Goal: Task Accomplishment & Management: Manage account settings

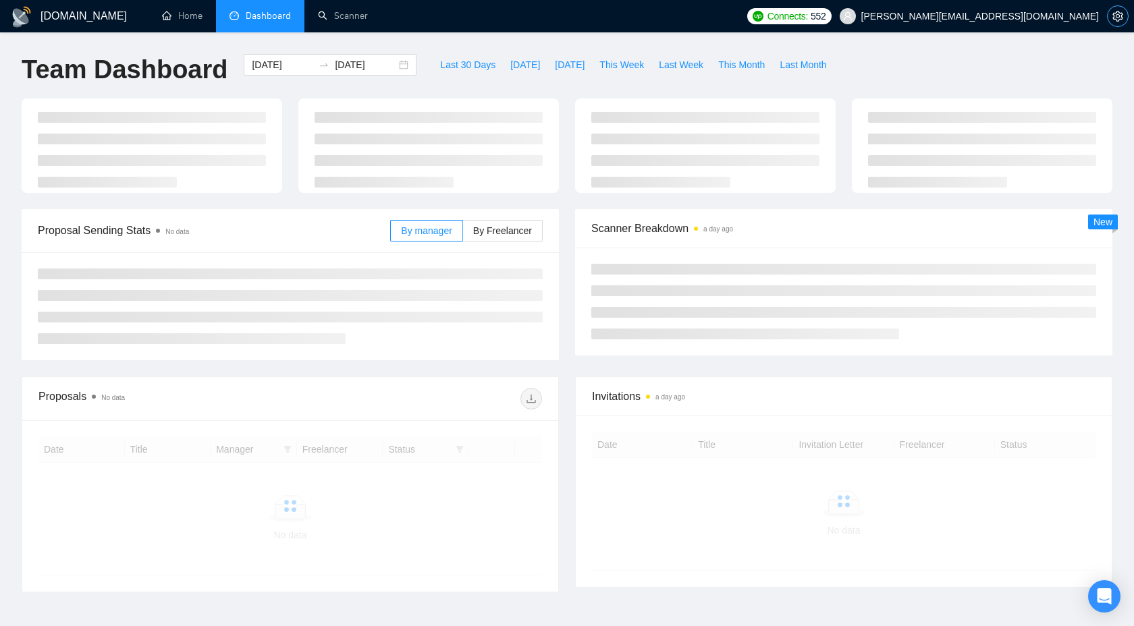
click at [1115, 18] on icon "setting" at bounding box center [1117, 16] width 11 height 11
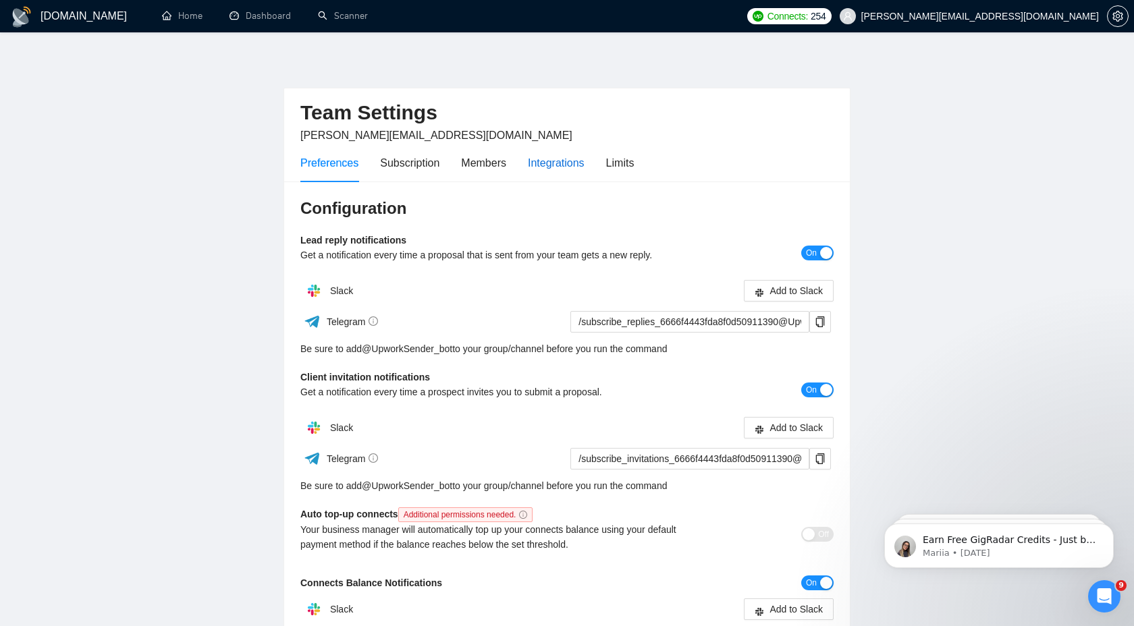
click at [575, 165] on div "Integrations" at bounding box center [556, 163] width 57 height 17
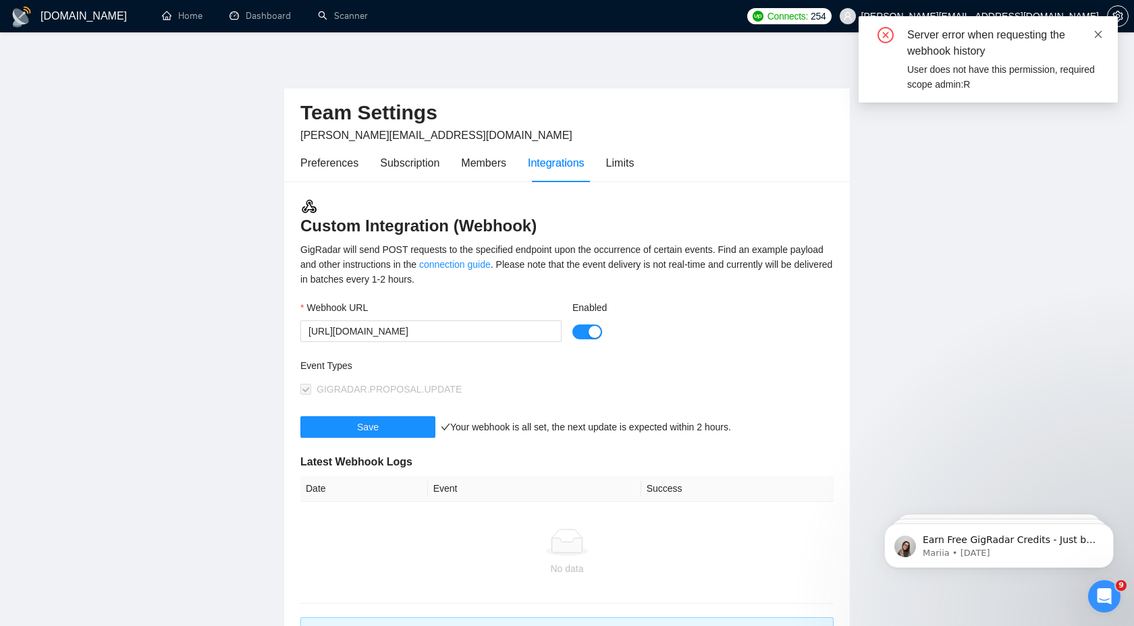
click at [1095, 32] on icon "close" at bounding box center [1097, 33] width 7 height 7
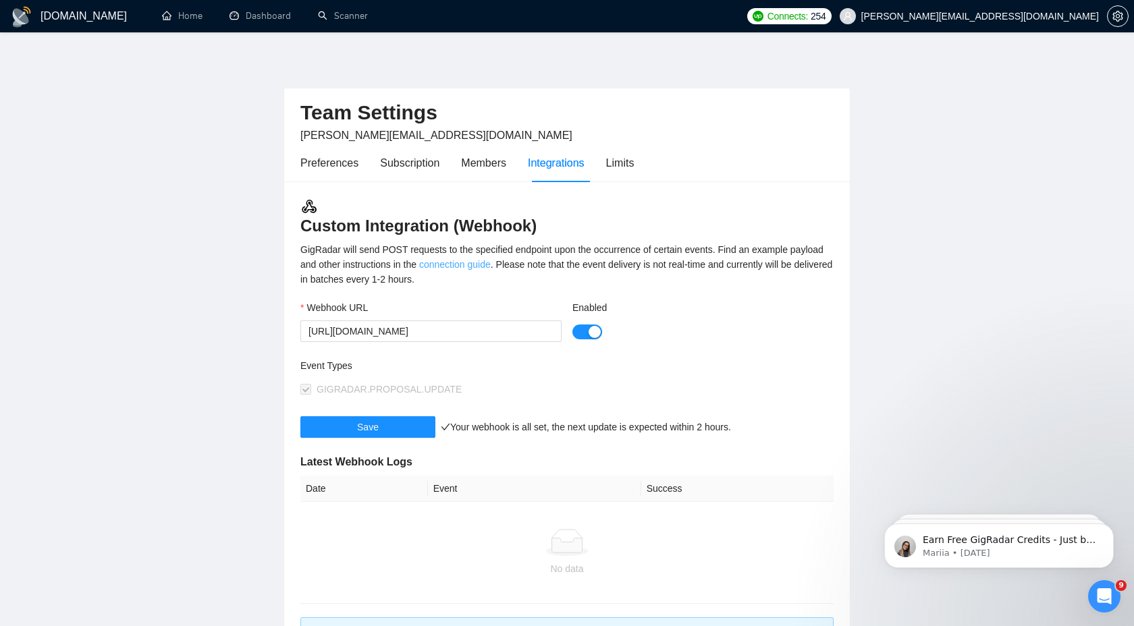
click at [491, 265] on link "connection guide" at bounding box center [455, 264] width 72 height 11
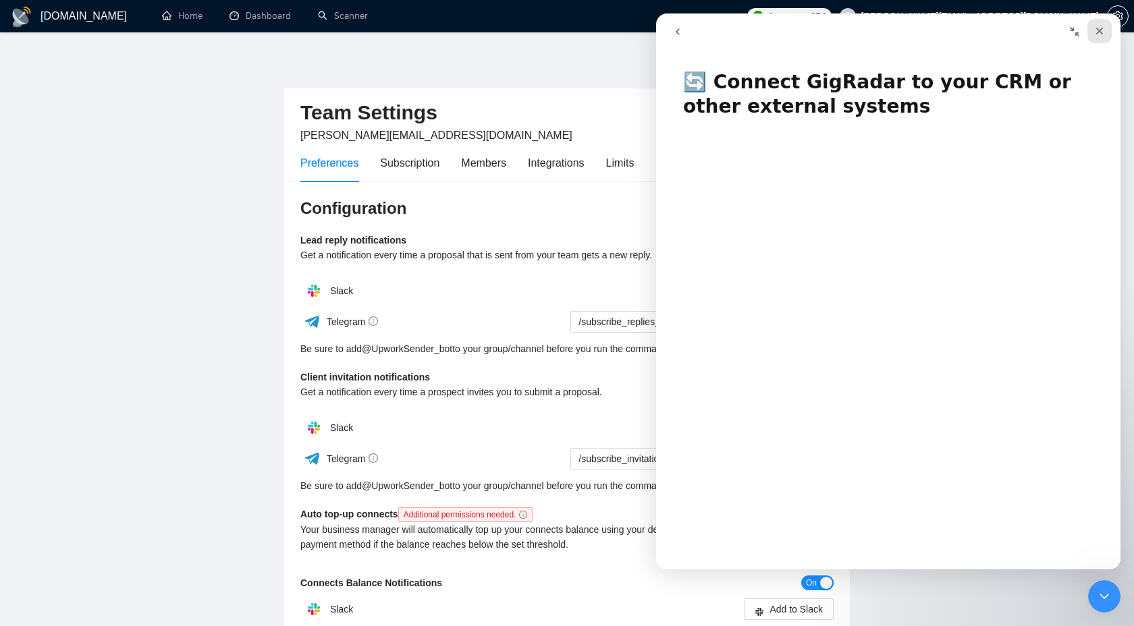
click at [1103, 33] on icon "Close" at bounding box center [1099, 31] width 11 height 11
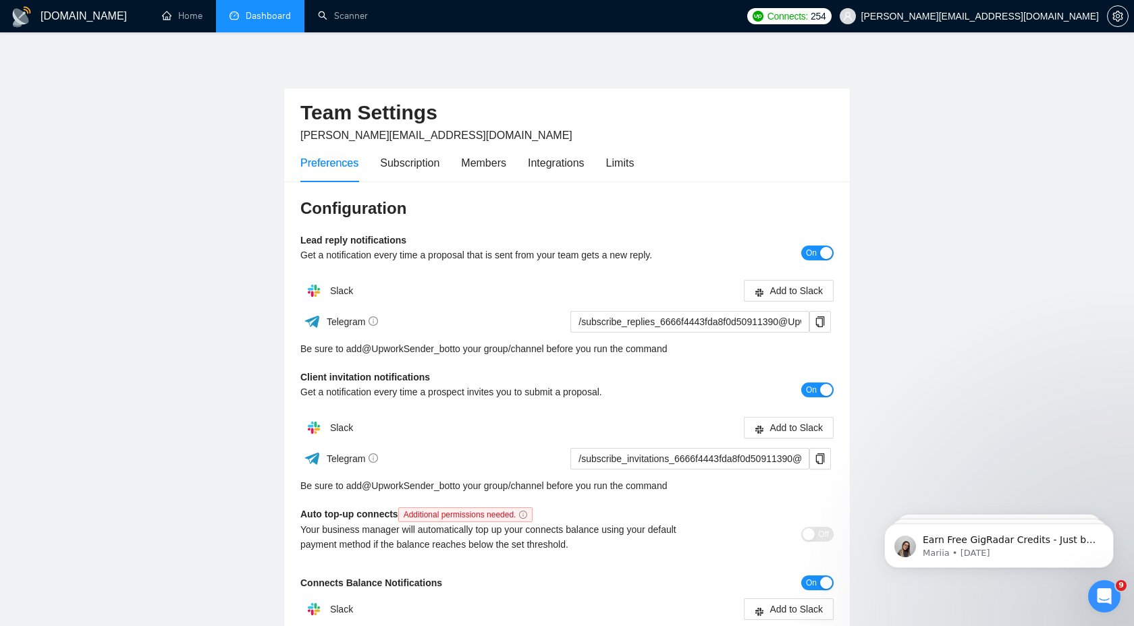
click at [265, 22] on link "Dashboard" at bounding box center [259, 15] width 61 height 11
